Goal: Find contact information: Find contact information

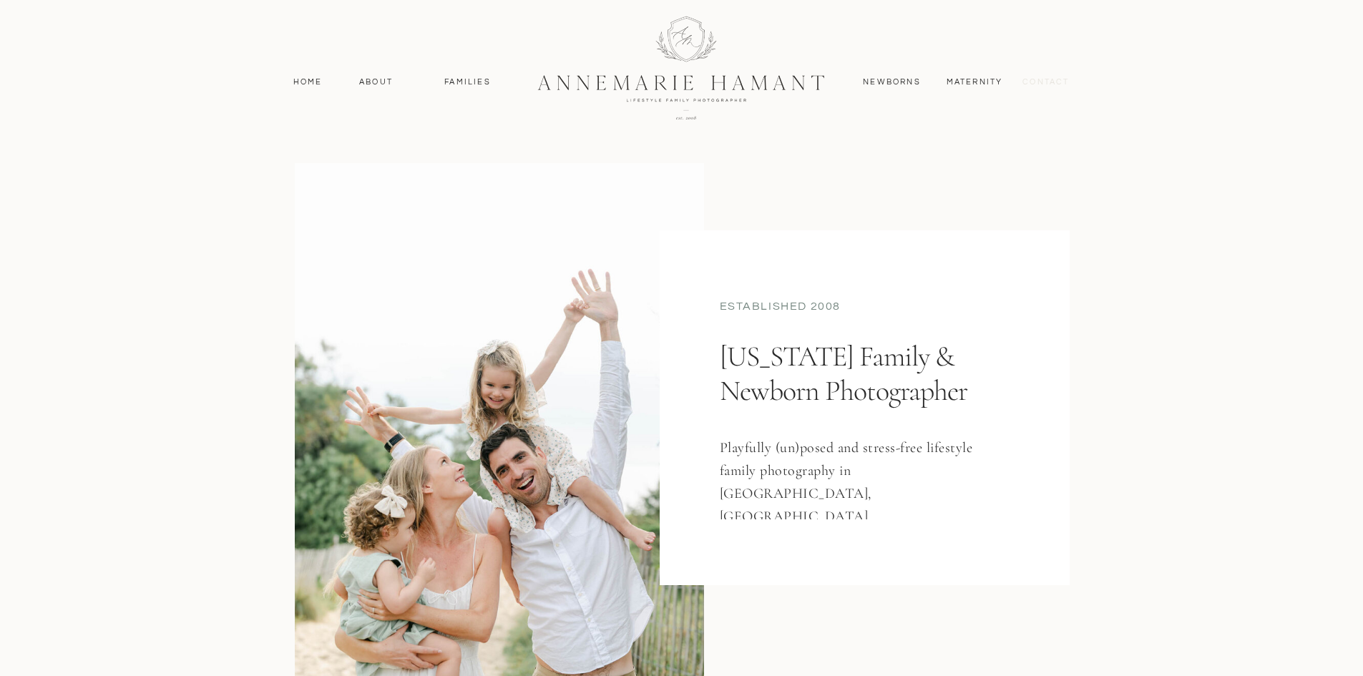
click at [1051, 83] on nav "contact" at bounding box center [1047, 82] width 62 height 13
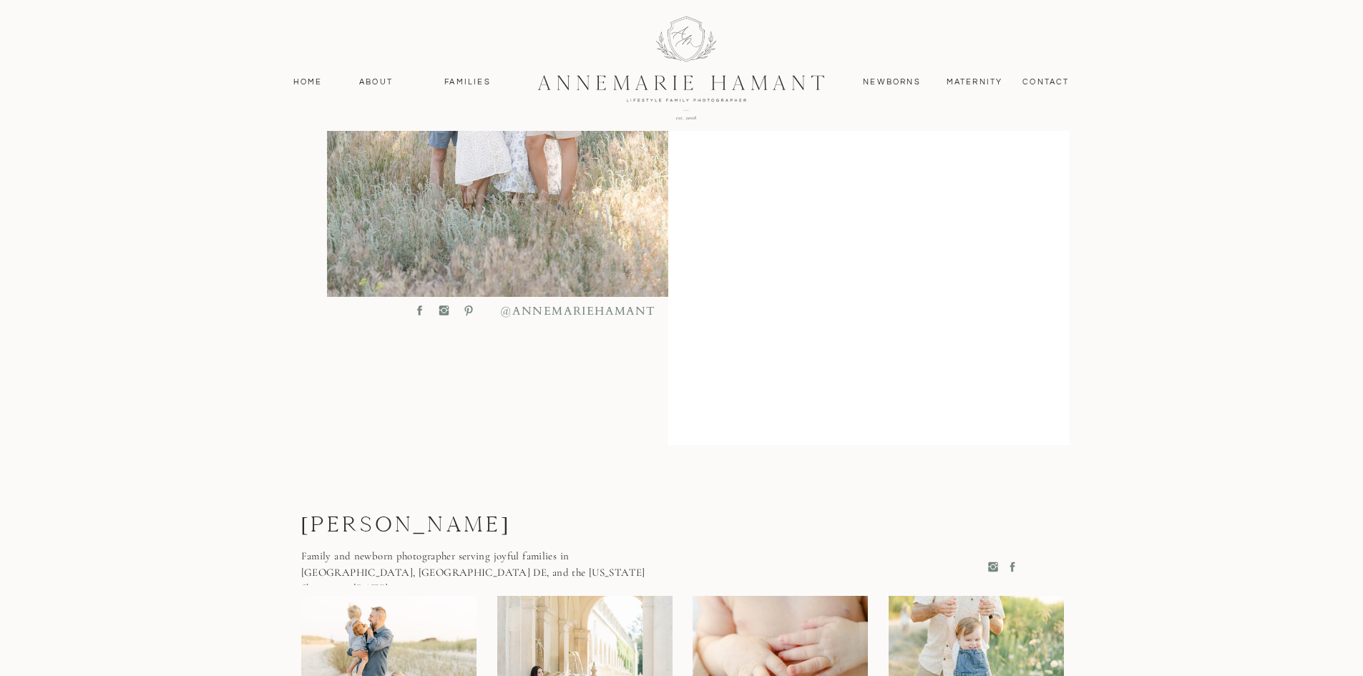
scroll to position [670, 0]
click at [1122, 374] on div "MAternity contact Newborns Families About Home Home About Families Newborns Con…" at bounding box center [681, 237] width 1363 height 1814
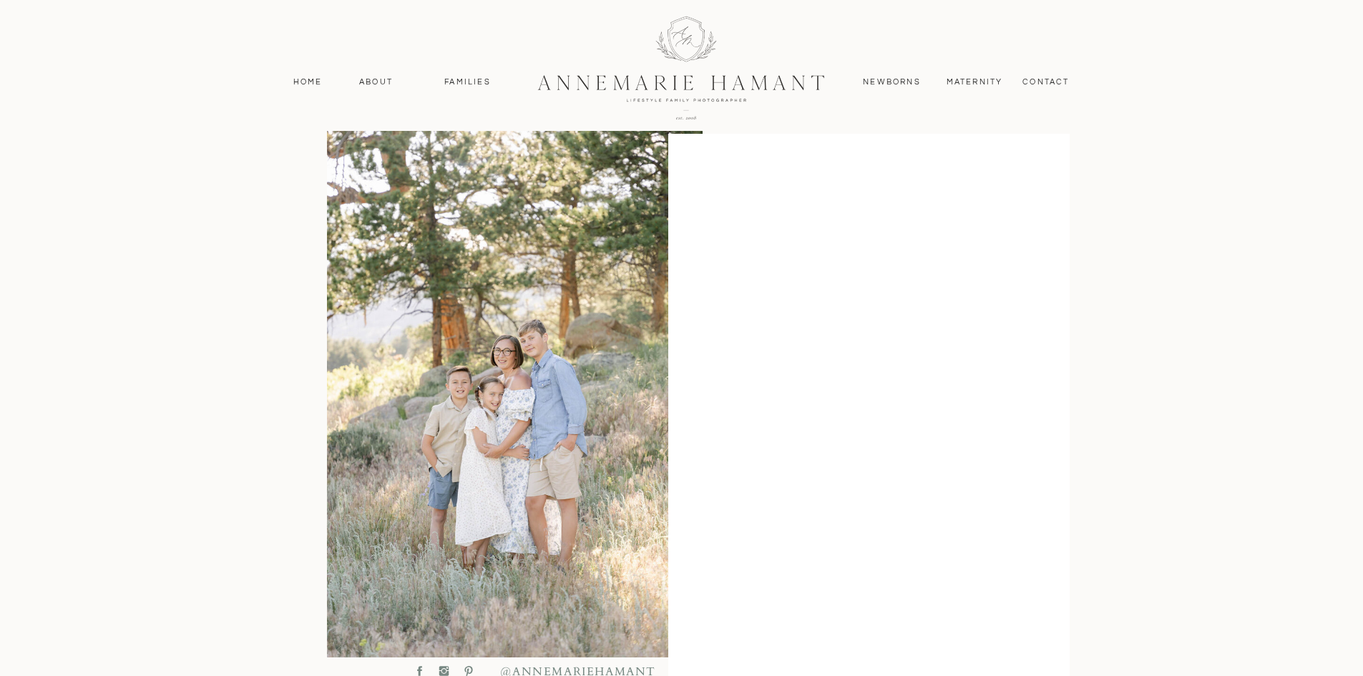
click at [1159, 394] on div "MAternity contact Newborns Families About Home Home About Families Newborns Con…" at bounding box center [681, 597] width 1363 height 1814
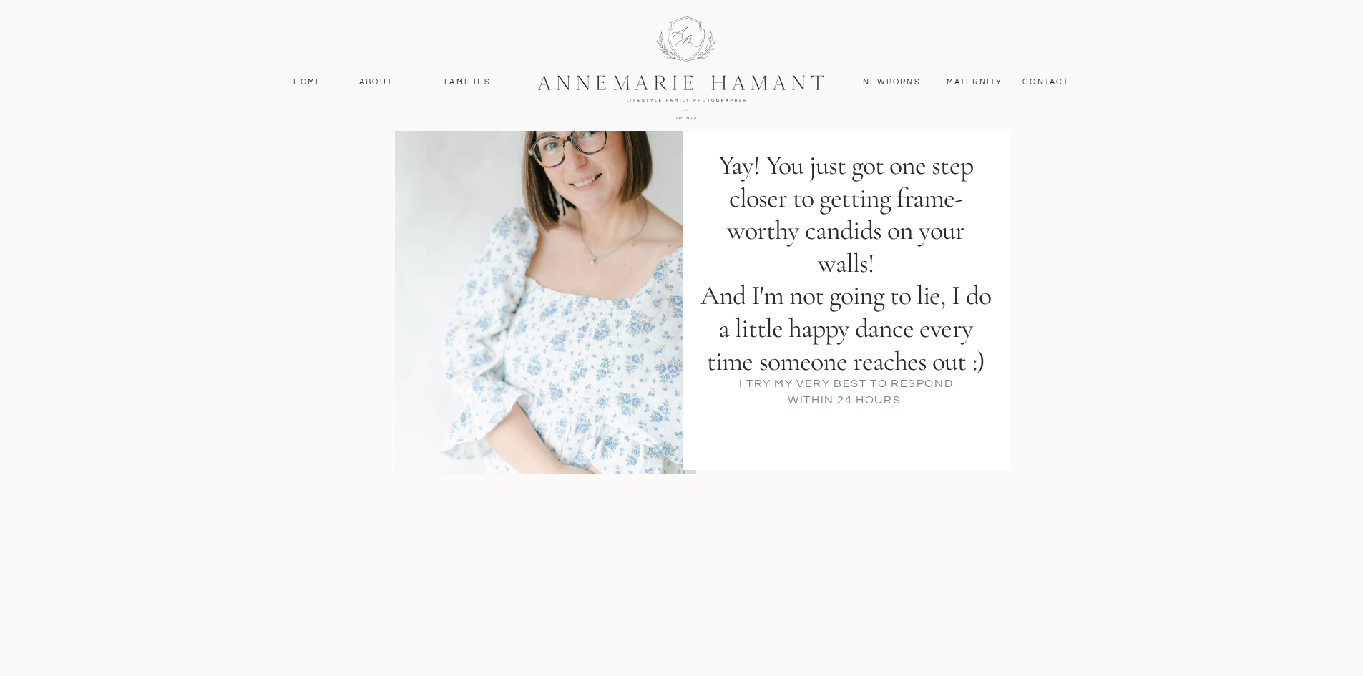
scroll to position [143, 0]
